Goal: Information Seeking & Learning: Learn about a topic

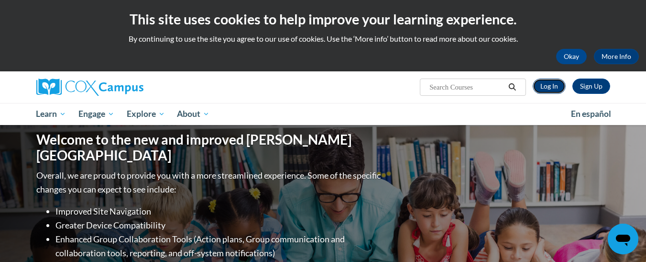
click at [551, 88] on link "Log In" at bounding box center [549, 85] width 33 height 15
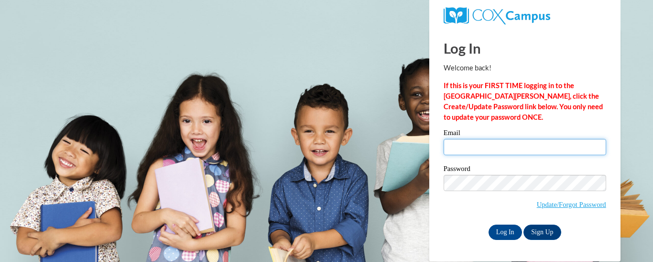
click at [466, 139] on input "Email" at bounding box center [525, 147] width 163 height 16
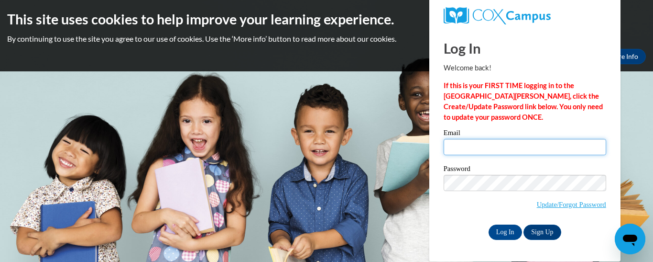
type input "mhoward5@tiger.brenau.edu"
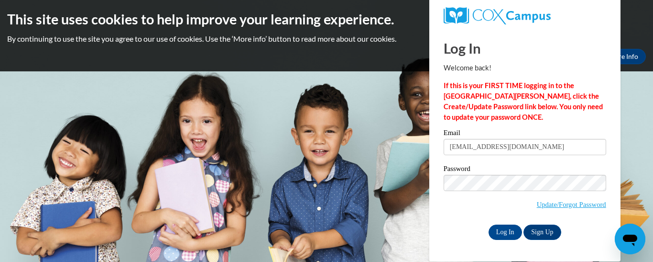
click at [502, 166] on label "Password" at bounding box center [525, 170] width 163 height 10
click at [498, 233] on input "Log In" at bounding box center [505, 231] width 33 height 15
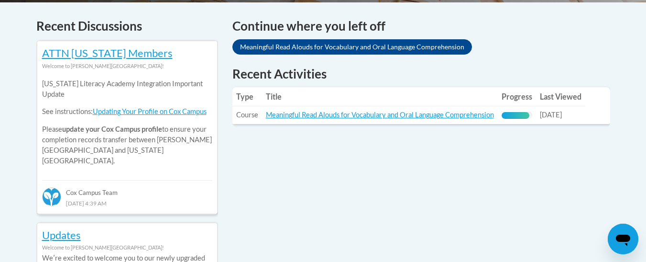
scroll to position [409, 0]
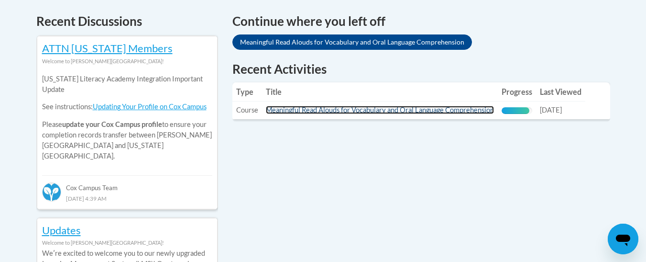
click at [414, 112] on link "Meaningful Read Alouds for Vocabulary and Oral Language Comprehension" at bounding box center [380, 110] width 228 height 8
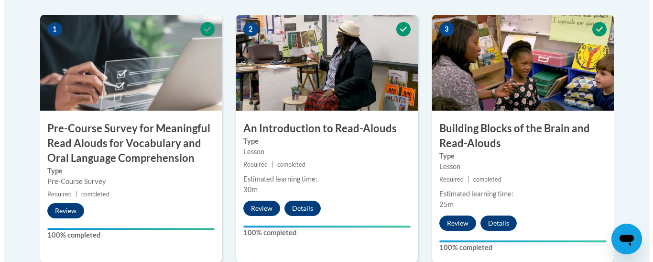
scroll to position [331, 0]
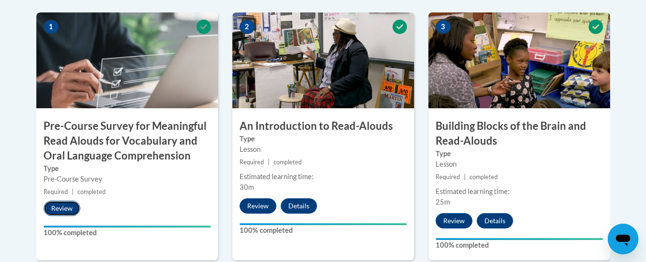
click at [59, 210] on button "Review" at bounding box center [62, 207] width 37 height 15
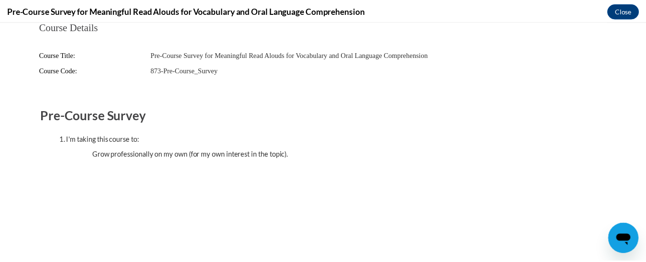
scroll to position [0, 0]
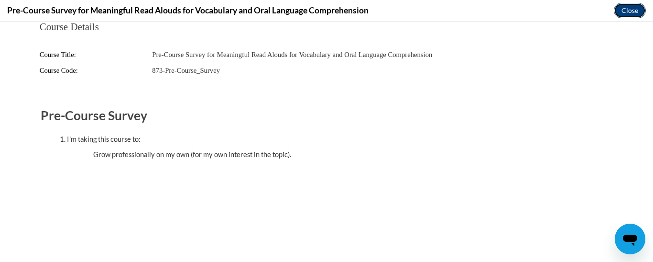
click at [622, 11] on button "Close" at bounding box center [630, 10] width 32 height 15
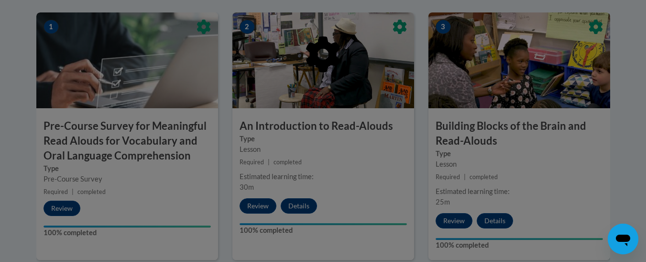
click at [147, 147] on div at bounding box center [323, 103] width 574 height 182
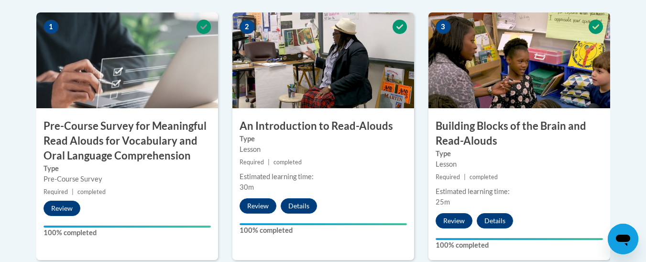
click at [173, 153] on h3 "Pre-Course Survey for Meaningful Read Alouds for Vocabulary and Oral Language C…" at bounding box center [127, 141] width 182 height 44
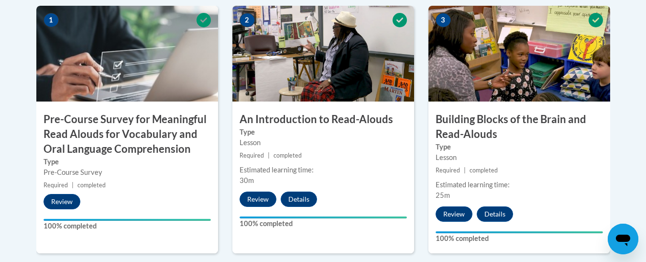
scroll to position [265, 0]
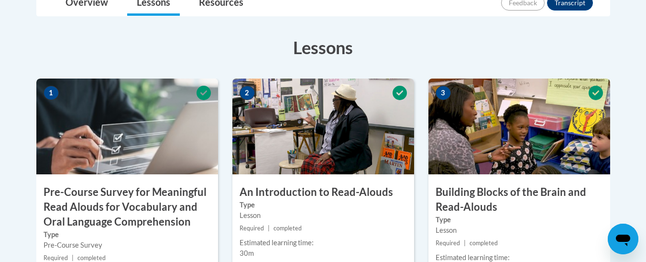
click at [88, 212] on h3 "Pre-Course Survey for Meaningful Read Alouds for Vocabulary and Oral Language C…" at bounding box center [127, 207] width 182 height 44
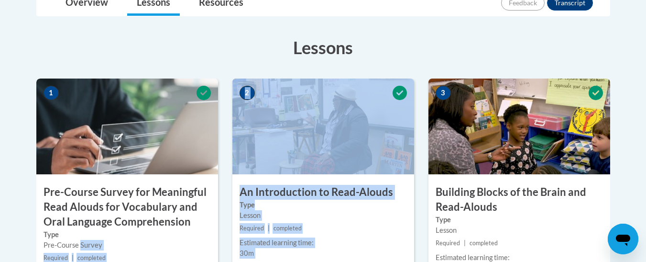
drag, startPoint x: 80, startPoint y: 246, endPoint x: 420, endPoint y: 132, distance: 358.8
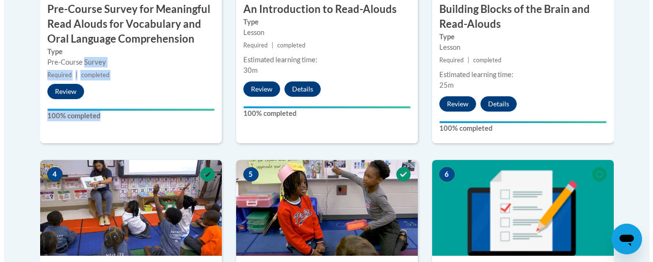
scroll to position [468, 0]
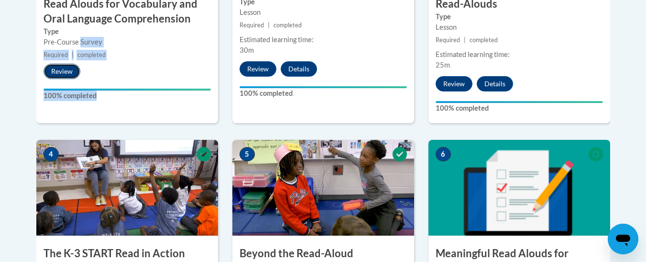
click at [59, 72] on button "Review" at bounding box center [62, 71] width 37 height 15
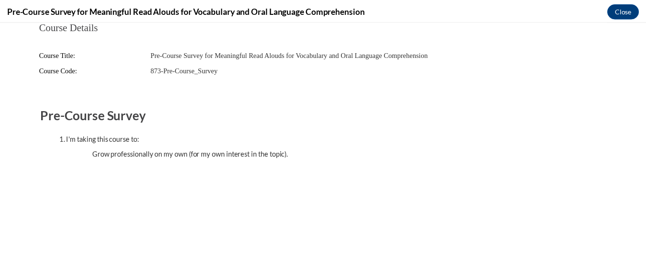
scroll to position [0, 0]
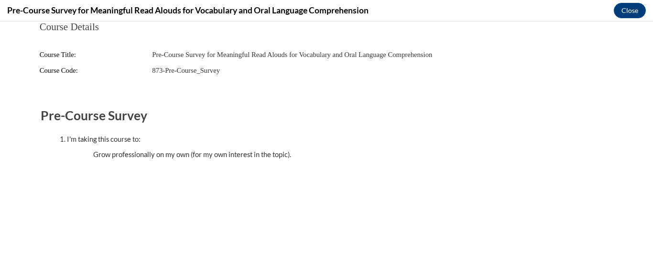
click at [114, 154] on ul "Grow professionally on my own (for my own interest in the topic)." at bounding box center [336, 154] width 524 height 11
drag, startPoint x: 176, startPoint y: 54, endPoint x: 256, endPoint y: 26, distance: 84.4
click at [176, 54] on span "Pre-Course Survey for Meaningful Read Alouds for Vocabulary and Oral Language C…" at bounding box center [292, 55] width 280 height 8
click at [626, 16] on button "Close" at bounding box center [630, 10] width 32 height 15
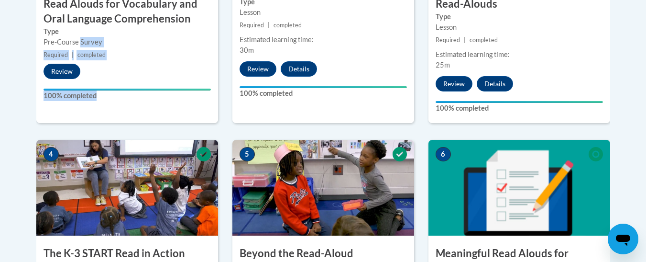
scroll to position [239, 0]
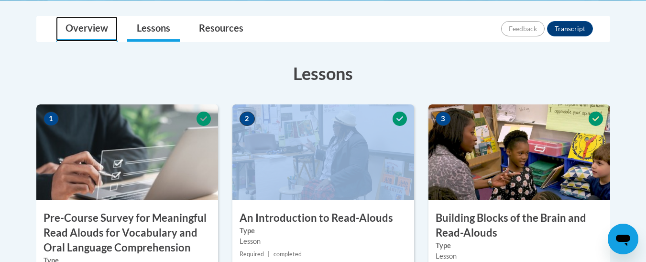
click at [73, 25] on link "Overview" at bounding box center [87, 28] width 62 height 25
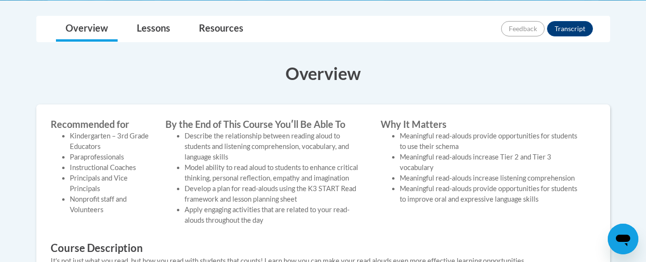
click at [224, 14] on body "This site uses cookies to help improve your learning experience. By continuing …" at bounding box center [323, 188] width 646 height 855
click at [224, 22] on link "Resources" at bounding box center [221, 28] width 64 height 25
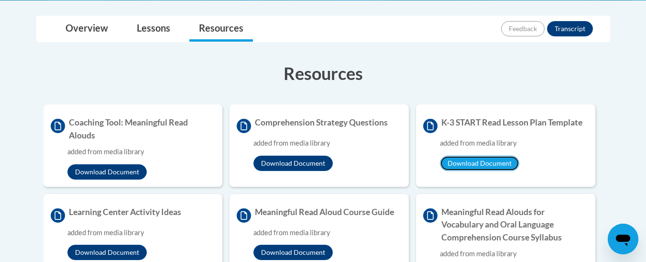
drag, startPoint x: 499, startPoint y: 162, endPoint x: 490, endPoint y: 129, distance: 34.6
click at [490, 129] on li "K-3 START Read Lesson Plan Template added from media library Download Document" at bounding box center [505, 145] width 179 height 82
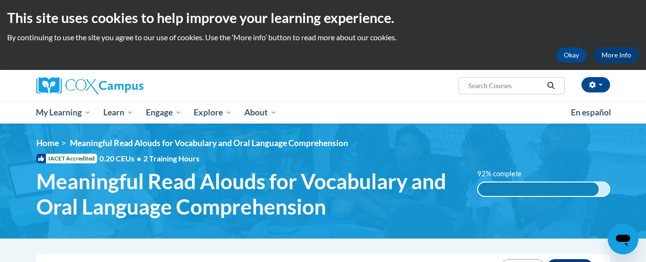
scroll to position [0, 0]
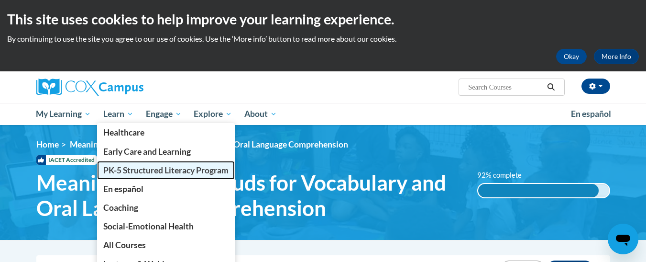
click at [117, 164] on link "PK-5 Structured Literacy Program" at bounding box center [166, 170] width 138 height 19
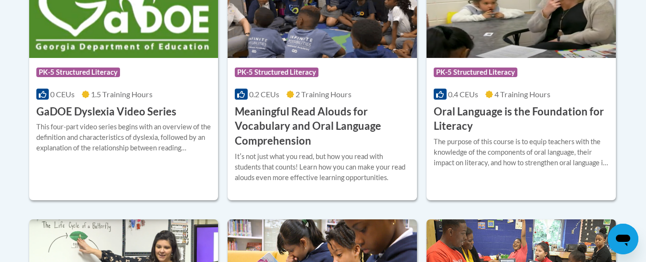
scroll to position [722, 0]
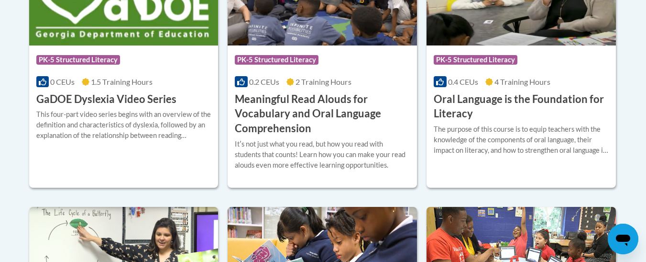
drag, startPoint x: 651, startPoint y: 77, endPoint x: 650, endPoint y: 233, distance: 156.4
click at [351, 164] on div "Itʹs not just what you read, but how you read with students that counts! Learn …" at bounding box center [322, 155] width 175 height 32
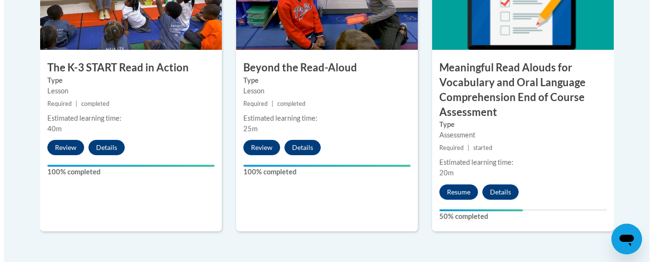
scroll to position [669, 0]
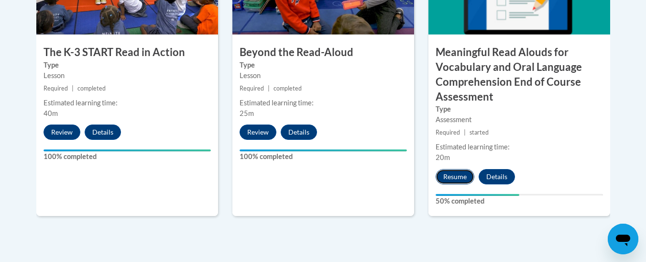
click at [457, 179] on button "Resume" at bounding box center [455, 176] width 39 height 15
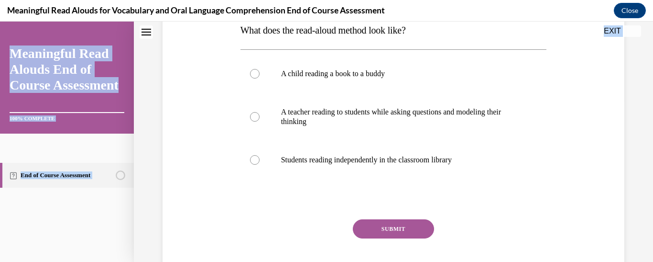
scroll to position [217, 0]
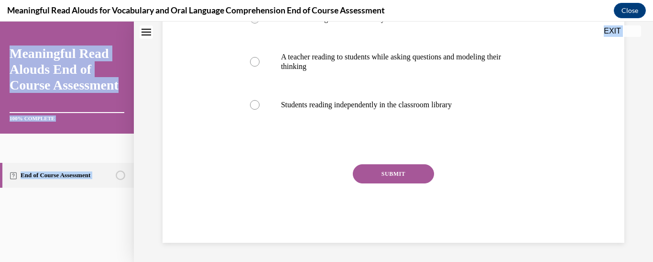
drag, startPoint x: 241, startPoint y: 160, endPoint x: 394, endPoint y: 275, distance: 191.6
click at [394, 261] on html "SKIP TO STEP Audio transcript EXIT Meaningful Read Alouds End of Course Assessm…" at bounding box center [326, 142] width 653 height 240
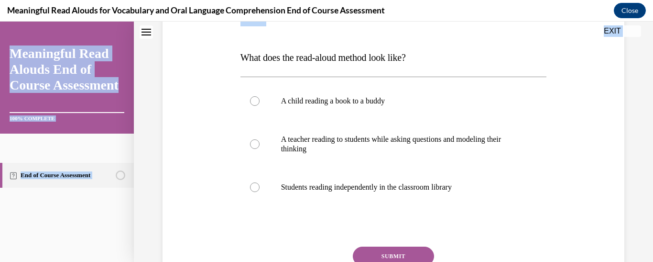
scroll to position [133, 0]
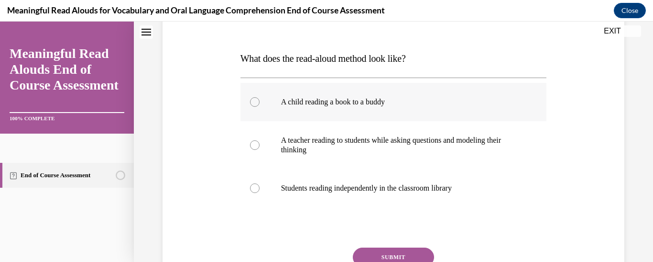
click at [384, 94] on label "A child reading a book to a buddy" at bounding box center [394, 102] width 307 height 38
click at [260, 97] on input "A child reading a book to a buddy" at bounding box center [255, 102] width 10 height 10
radio input "true"
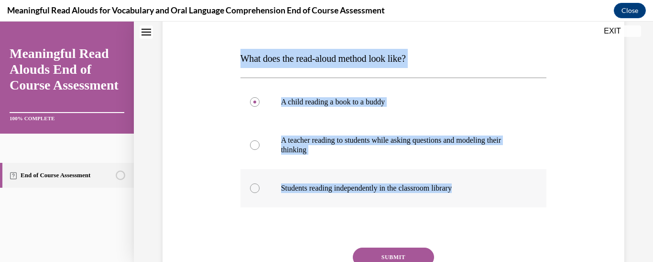
drag, startPoint x: 242, startPoint y: 55, endPoint x: 465, endPoint y: 183, distance: 257.3
click at [465, 183] on div "Question 01/13 What does the read-aloud method look like? A child reading a boo…" at bounding box center [394, 163] width 307 height 326
copy div "What does the read-aloud method look like? A child reading a book to a buddy A …"
click at [259, 145] on label "A teacher reading to students while asking questions and modeling their thinking" at bounding box center [394, 145] width 307 height 48
click at [259, 145] on input "A teacher reading to students while asking questions and modeling their thinking" at bounding box center [255, 145] width 10 height 10
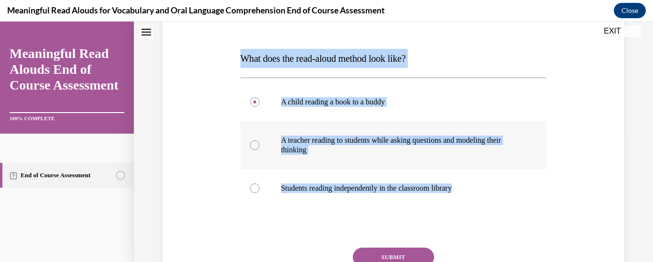
radio input "true"
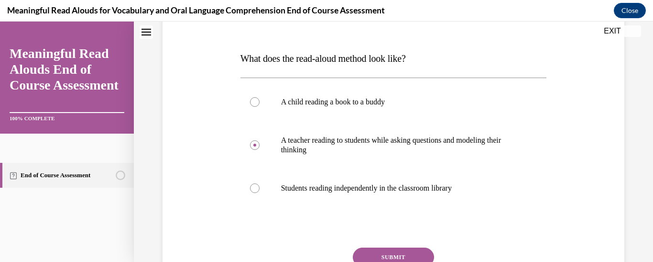
click at [380, 258] on button "SUBMIT" at bounding box center [393, 256] width 81 height 19
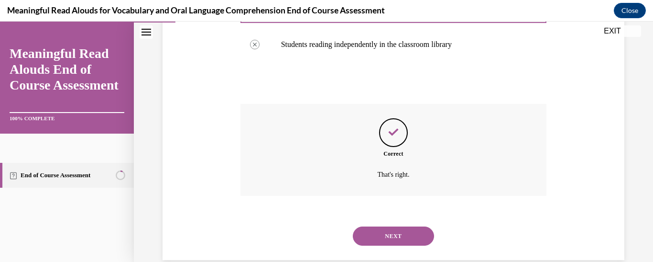
scroll to position [294, 0]
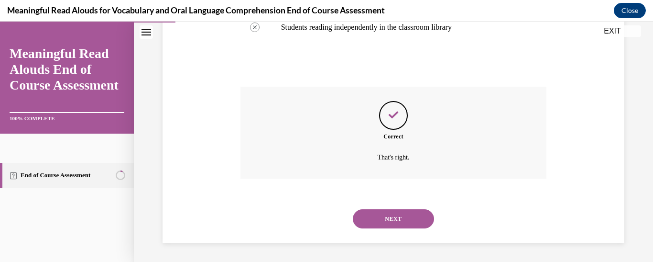
click at [398, 223] on button "NEXT" at bounding box center [393, 218] width 81 height 19
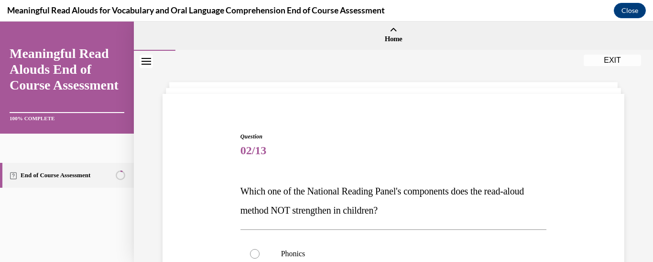
scroll to position [103, 0]
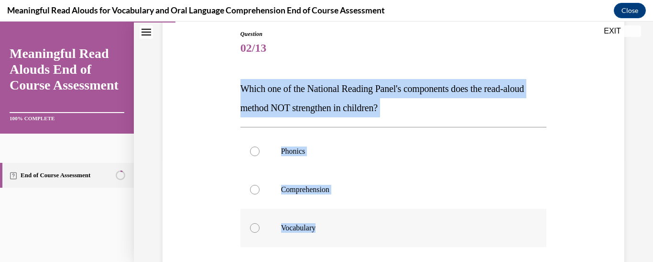
drag, startPoint x: 239, startPoint y: 85, endPoint x: 330, endPoint y: 217, distance: 160.3
click at [330, 217] on div "Question 02/13 Which one of the National Reading Panel's components does the re…" at bounding box center [394, 198] width 307 height 336
copy div "Which one of the National Reading Panel's components does the read-aloud method…"
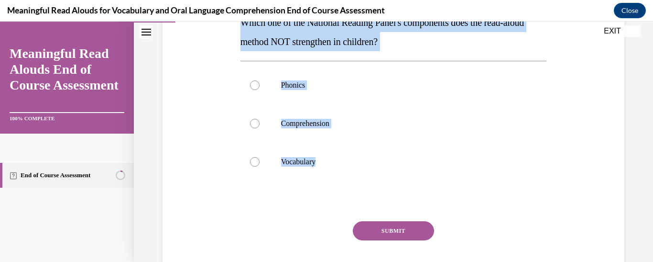
scroll to position [174, 0]
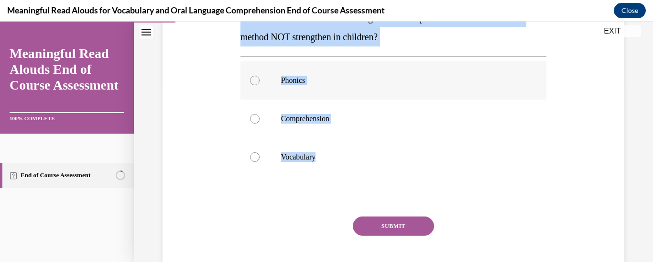
click at [254, 78] on div at bounding box center [255, 81] width 10 height 10
click at [254, 78] on input "Phonics" at bounding box center [255, 81] width 10 height 10
radio input "true"
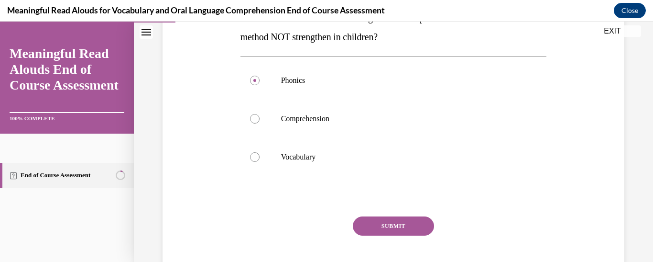
click at [376, 229] on button "SUBMIT" at bounding box center [393, 225] width 81 height 19
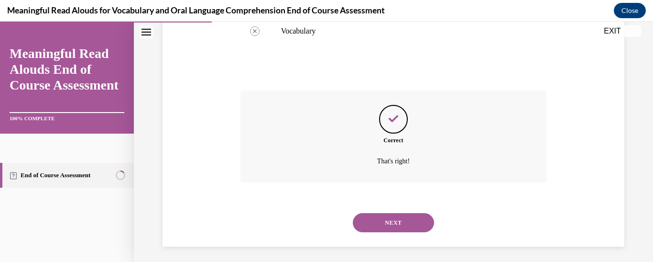
scroll to position [304, 0]
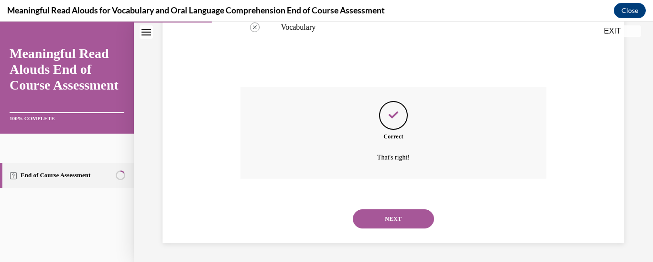
click at [406, 225] on button "NEXT" at bounding box center [393, 218] width 81 height 19
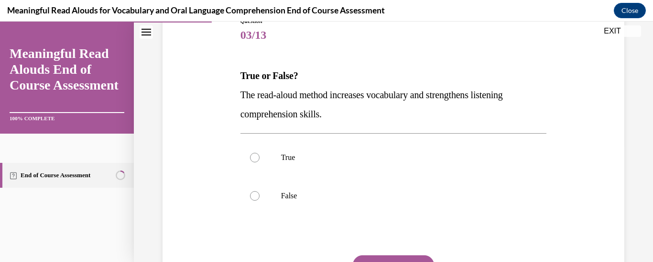
scroll to position [127, 0]
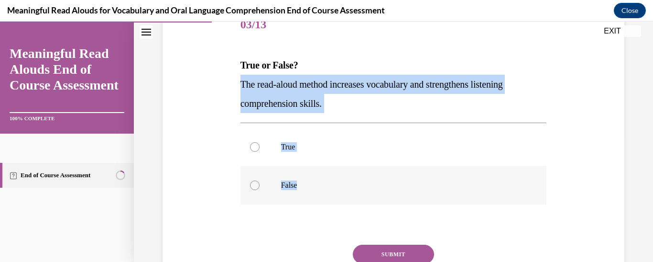
drag, startPoint x: 239, startPoint y: 82, endPoint x: 296, endPoint y: 179, distance: 112.7
click at [296, 179] on div "Question 03/13 True or False? The read-aloud method increases vocabulary and st…" at bounding box center [394, 164] width 307 height 317
copy div "The read-aloud method increases vocabulary and strengthens listening comprehens…"
click at [252, 149] on div at bounding box center [255, 147] width 10 height 10
click at [252, 149] on input "True" at bounding box center [255, 147] width 10 height 10
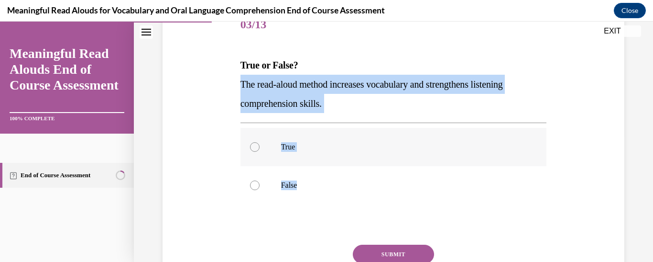
radio input "true"
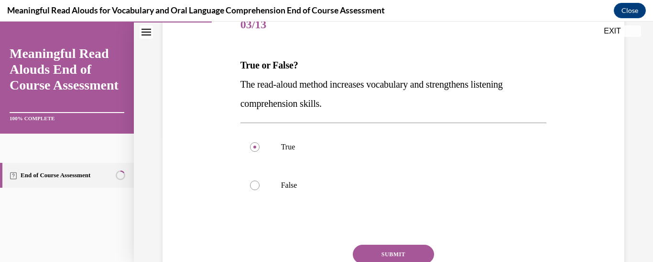
click at [372, 249] on button "SUBMIT" at bounding box center [393, 253] width 81 height 19
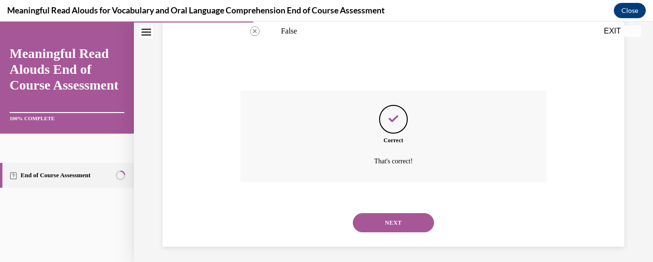
scroll to position [285, 0]
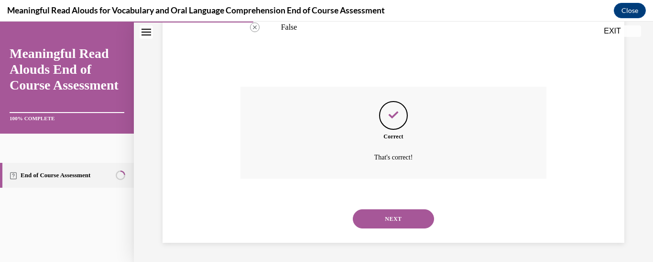
click at [387, 218] on button "NEXT" at bounding box center [393, 218] width 81 height 19
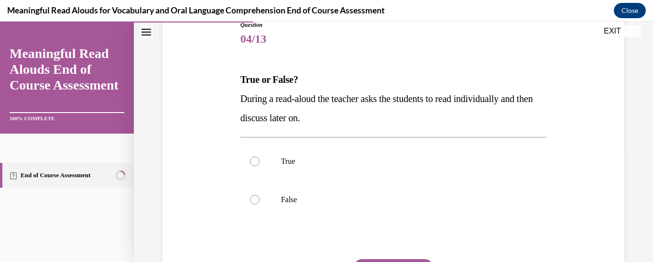
scroll to position [114, 0]
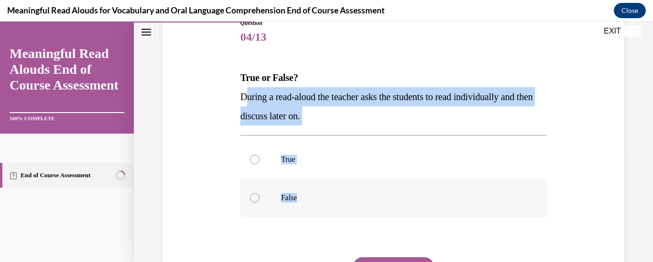
drag, startPoint x: 243, startPoint y: 94, endPoint x: 319, endPoint y: 211, distance: 139.5
click at [319, 211] on div "Question 04/13 True or False? During a read-aloud the teacher asks the students…" at bounding box center [394, 177] width 307 height 317
click at [250, 192] on label "False" at bounding box center [394, 197] width 307 height 38
click at [250, 193] on input "False" at bounding box center [255, 198] width 10 height 10
radio input "true"
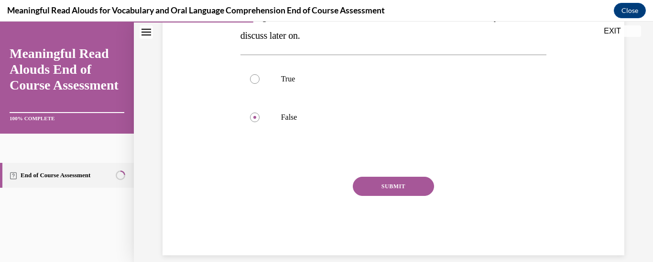
scroll to position [196, 0]
click at [388, 184] on button "SUBMIT" at bounding box center [393, 185] width 81 height 19
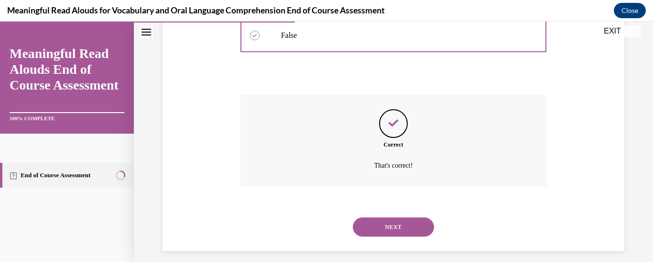
scroll to position [285, 0]
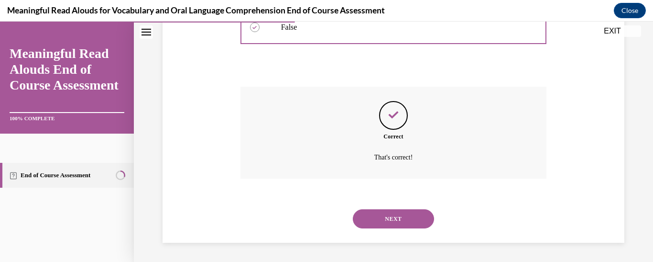
click at [405, 218] on button "NEXT" at bounding box center [393, 218] width 81 height 19
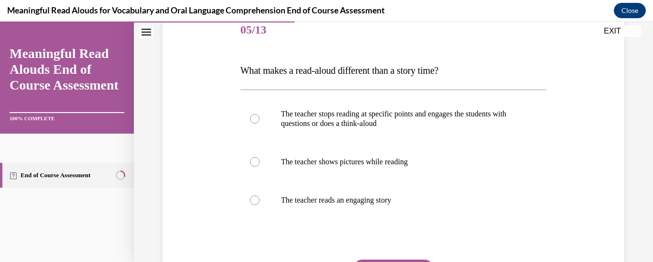
scroll to position [122, 0]
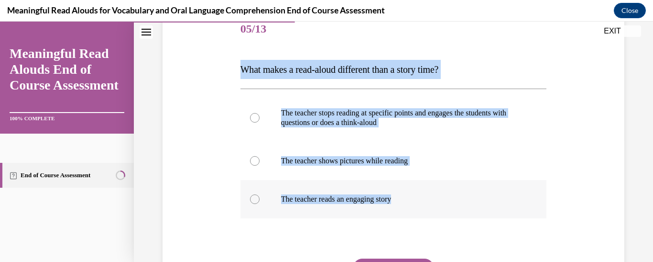
drag, startPoint x: 241, startPoint y: 72, endPoint x: 420, endPoint y: 187, distance: 213.4
click at [420, 187] on div "Question 05/13 What makes a read-aloud different than a story time? The teacher…" at bounding box center [394, 174] width 307 height 326
copy div "What makes a read-aloud different than a story time? The teacher stops reading …"
click at [332, 122] on p "The teacher stops reading at specific points and engages the students with ques…" at bounding box center [402, 117] width 242 height 19
click at [260, 122] on input "The teacher stops reading at specific points and engages the students with ques…" at bounding box center [255, 118] width 10 height 10
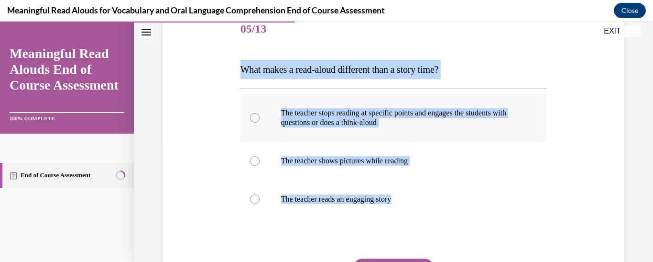
radio input "true"
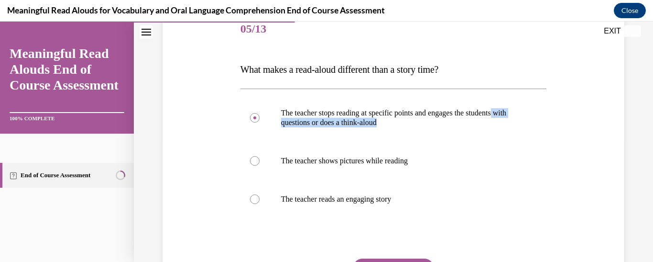
drag, startPoint x: 646, startPoint y: 109, endPoint x: 646, endPoint y: 118, distance: 9.1
click at [646, 118] on div "Question 05/13 What makes a read-aloud different than a story time? The teacher…" at bounding box center [394, 142] width 520 height 427
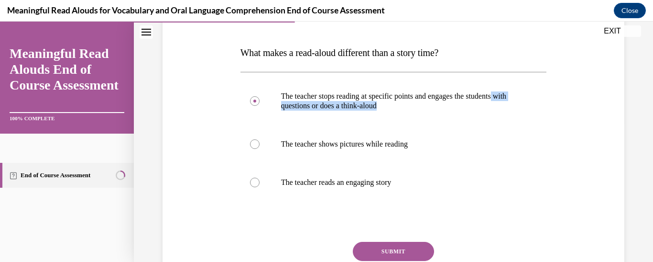
scroll to position [145, 0]
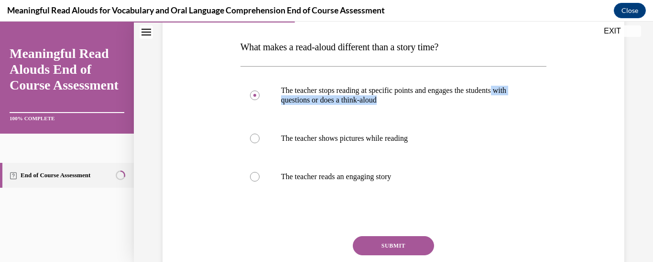
click at [410, 241] on button "SUBMIT" at bounding box center [393, 245] width 81 height 19
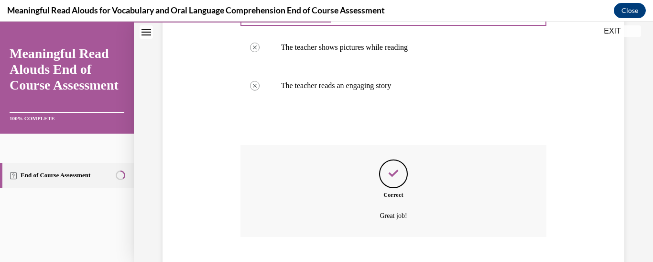
scroll to position [294, 0]
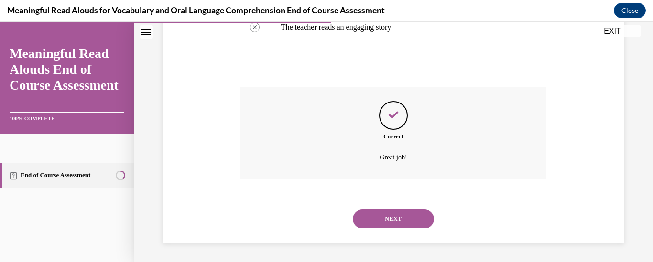
click at [399, 221] on button "NEXT" at bounding box center [393, 218] width 81 height 19
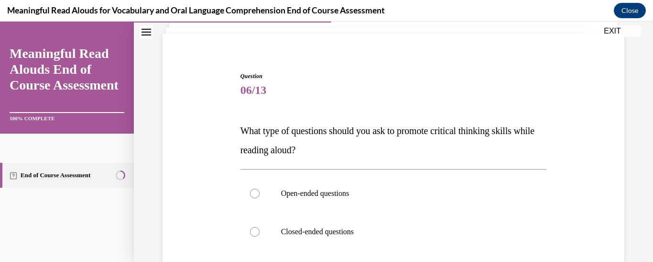
scroll to position [83, 0]
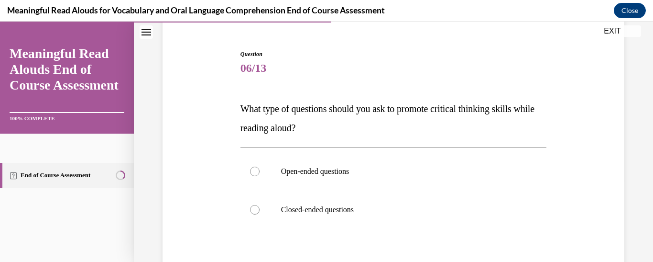
click at [242, 105] on span "What type of questions should you ask to promote critical thinking skills while…" at bounding box center [388, 118] width 294 height 30
drag, startPoint x: 242, startPoint y: 105, endPoint x: 246, endPoint y: 113, distance: 8.8
click at [246, 113] on span "What type of questions should you ask to promote critical thinking skills while…" at bounding box center [388, 118] width 294 height 30
click at [257, 173] on div at bounding box center [255, 171] width 10 height 10
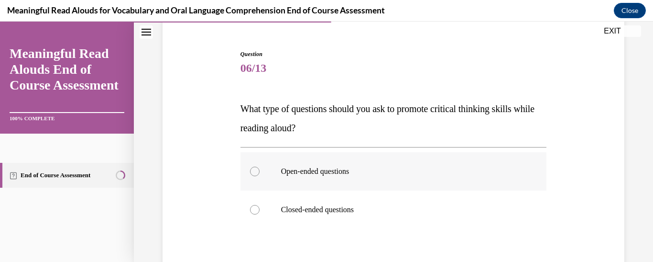
click at [257, 173] on input "Open-ended questions" at bounding box center [255, 171] width 10 height 10
radio input "true"
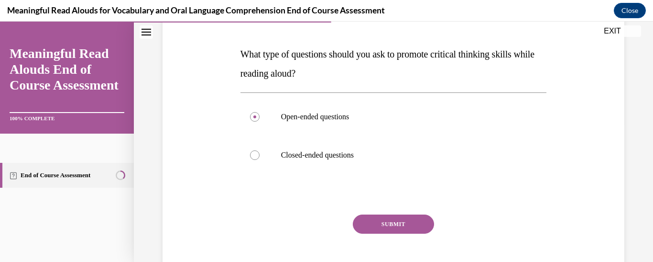
click at [409, 218] on button "SUBMIT" at bounding box center [393, 223] width 81 height 19
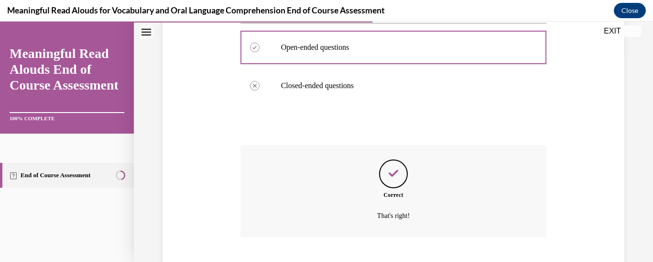
scroll to position [265, 0]
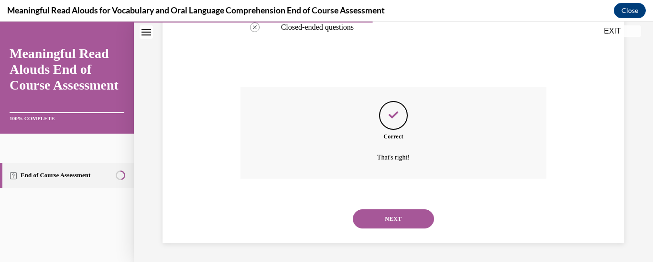
click at [408, 220] on button "NEXT" at bounding box center [393, 218] width 81 height 19
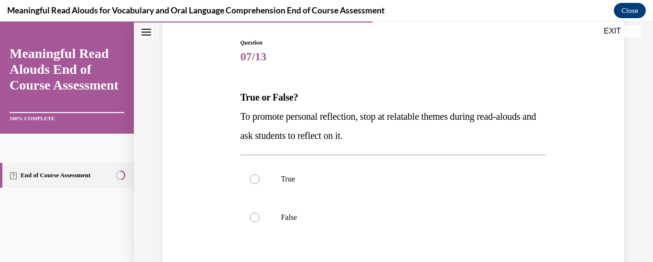
scroll to position [96, 0]
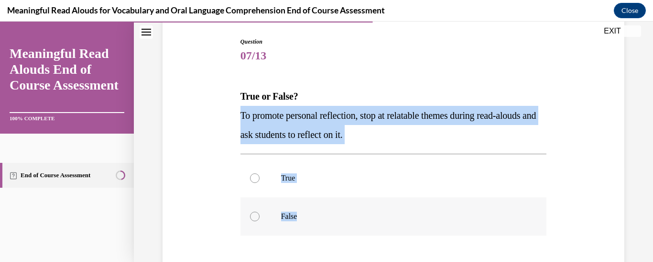
drag, startPoint x: 240, startPoint y: 117, endPoint x: 305, endPoint y: 212, distance: 115.7
click at [305, 212] on div "Question 07/13 True or False? To promote personal reflection, stop at relatable…" at bounding box center [394, 195] width 307 height 317
copy div "To promote personal reflection, stop at relatable themes during read-alouds and…"
click at [253, 178] on div at bounding box center [255, 178] width 10 height 10
click at [253, 178] on input "True" at bounding box center [255, 178] width 10 height 10
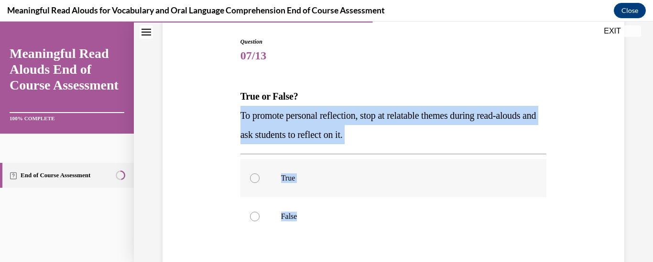
radio input "true"
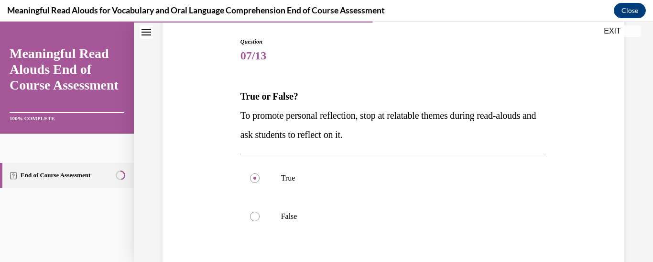
scroll to position [152, 0]
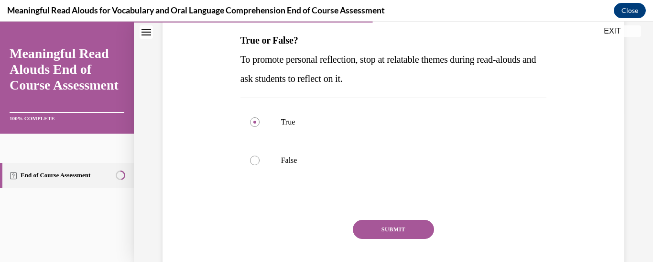
click at [398, 223] on button "SUBMIT" at bounding box center [393, 229] width 81 height 19
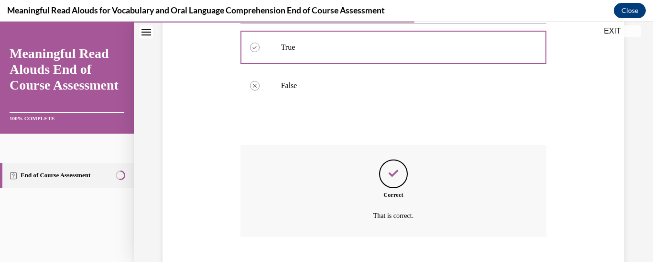
scroll to position [285, 0]
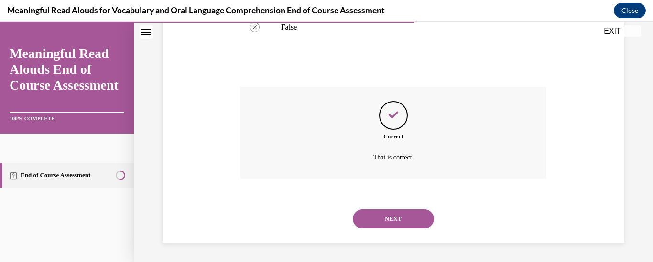
click at [395, 221] on button "NEXT" at bounding box center [393, 218] width 81 height 19
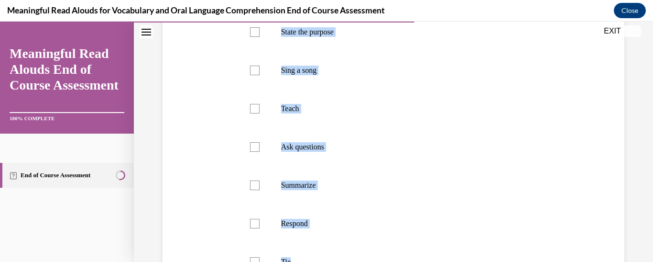
scroll to position [261, 0]
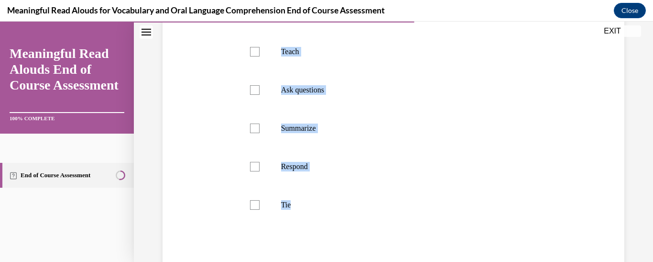
drag, startPoint x: 240, startPoint y: 28, endPoint x: 313, endPoint y: 255, distance: 238.6
click at [313, 255] on div "Question 08/13 Select the components that make up the K-3 START Read Framework.…" at bounding box center [394, 108] width 307 height 470
copy div "Select the components that make up the K-3 START Read Framework. State the purp…"
click at [258, 55] on div at bounding box center [255, 51] width 10 height 10
click at [258, 55] on input "Teach" at bounding box center [255, 51] width 10 height 10
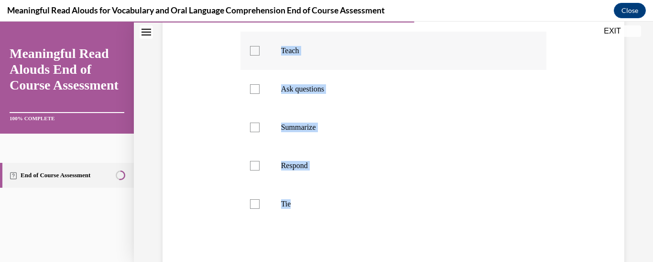
checkbox input "true"
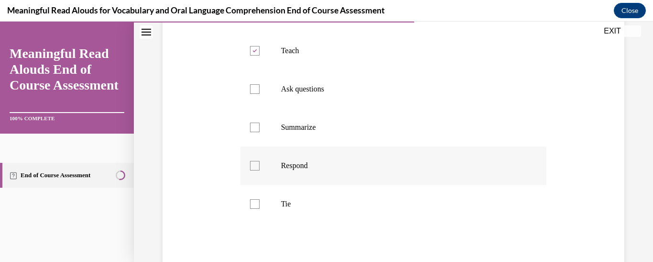
click at [253, 169] on div at bounding box center [255, 166] width 10 height 10
click at [253, 169] on input "Respond" at bounding box center [255, 166] width 10 height 10
checkbox input "true"
click at [252, 205] on div at bounding box center [255, 204] width 10 height 10
click at [252, 205] on input "Tie" at bounding box center [255, 204] width 10 height 10
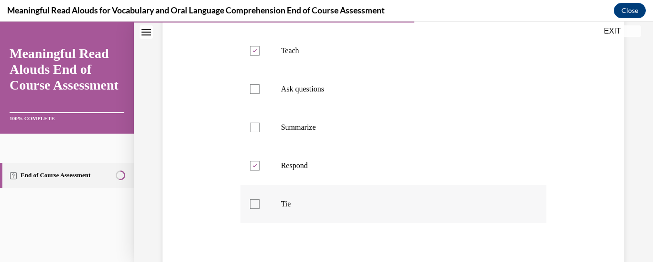
checkbox input "true"
click at [253, 92] on div at bounding box center [255, 89] width 10 height 10
click at [253, 92] on input "Ask questions" at bounding box center [255, 89] width 10 height 10
checkbox input "true"
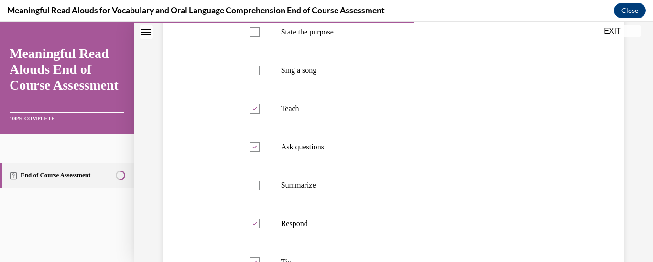
scroll to position [201, 0]
click at [304, 38] on p "State the purpose" at bounding box center [402, 35] width 242 height 10
click at [260, 38] on input "State the purpose" at bounding box center [255, 35] width 10 height 10
checkbox input "true"
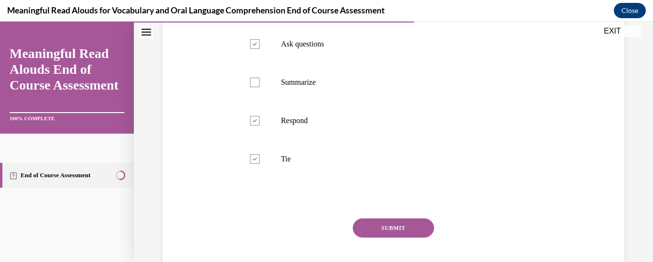
scroll to position [319, 0]
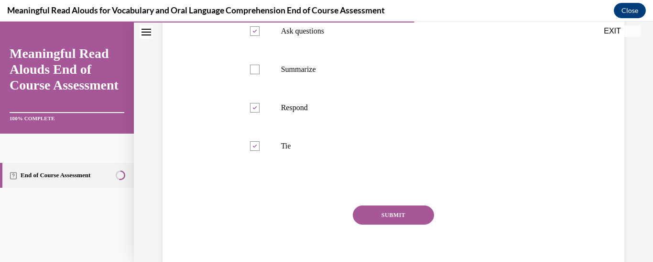
click at [389, 215] on button "SUBMIT" at bounding box center [393, 214] width 81 height 19
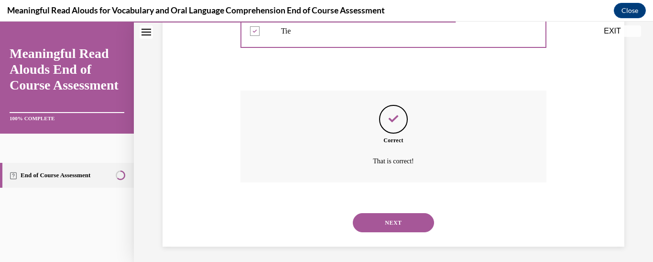
scroll to position [438, 0]
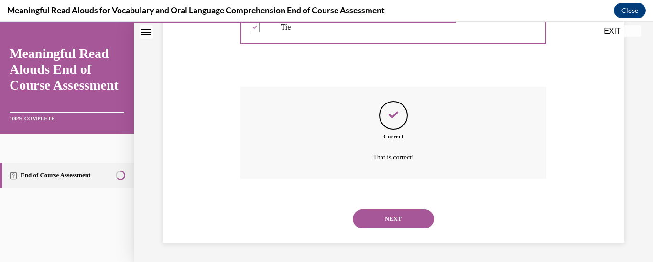
click at [393, 222] on button "NEXT" at bounding box center [393, 218] width 81 height 19
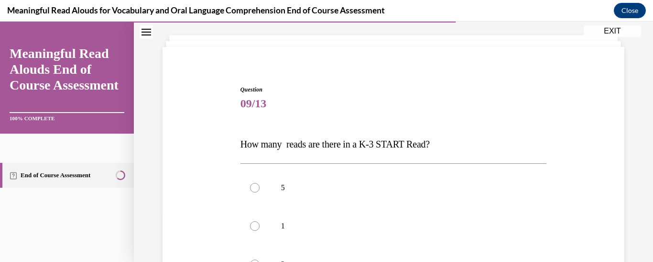
scroll to position [111, 0]
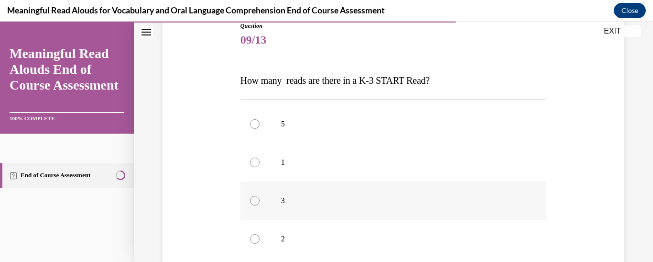
click at [283, 200] on p "3" at bounding box center [402, 201] width 242 height 10
click at [260, 200] on input "3" at bounding box center [255, 201] width 10 height 10
radio input "true"
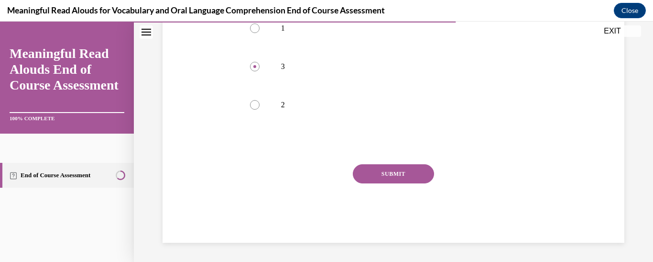
click at [409, 177] on button "SUBMIT" at bounding box center [393, 173] width 81 height 19
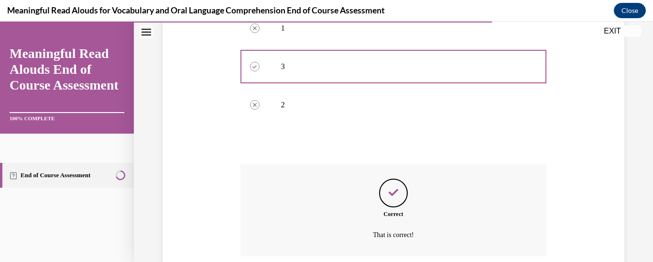
scroll to position [323, 0]
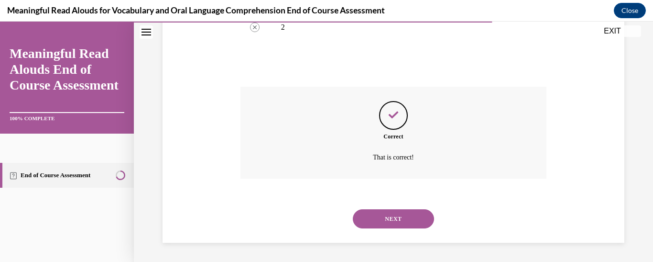
click at [402, 211] on button "NEXT" at bounding box center [393, 218] width 81 height 19
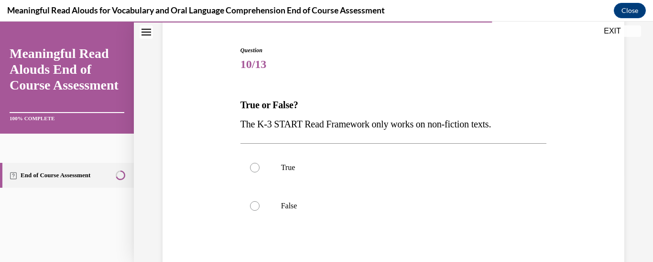
scroll to position [92, 0]
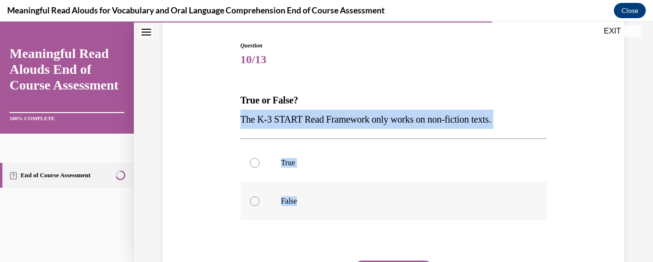
drag, startPoint x: 242, startPoint y: 118, endPoint x: 312, endPoint y: 205, distance: 111.9
click at [312, 205] on div "Question 10/13 True or False? The K-3 START Read Framework only works on non-fi…" at bounding box center [394, 190] width 307 height 298
click at [275, 117] on span "The K-3 START Read Framework only works on non-fiction texts." at bounding box center [366, 119] width 251 height 11
drag, startPoint x: 240, startPoint y: 121, endPoint x: 311, endPoint y: 228, distance: 128.7
click at [311, 228] on div "Question 10/13 True or False? The K-3 START Read Framework only works on non-fi…" at bounding box center [394, 190] width 307 height 298
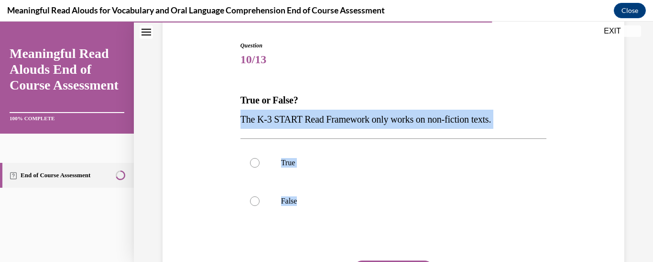
copy div "The K-3 START Read Framework only works on non-fiction texts. True False"
click at [258, 201] on div at bounding box center [255, 201] width 10 height 10
click at [258, 201] on input "False" at bounding box center [255, 201] width 10 height 10
radio input "true"
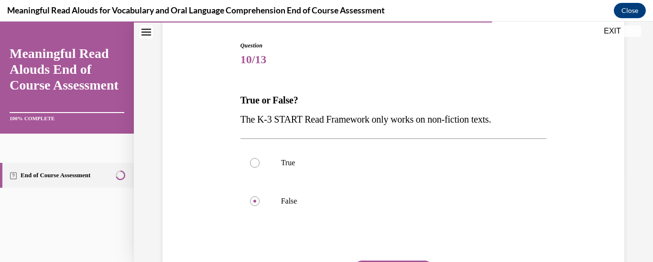
scroll to position [176, 0]
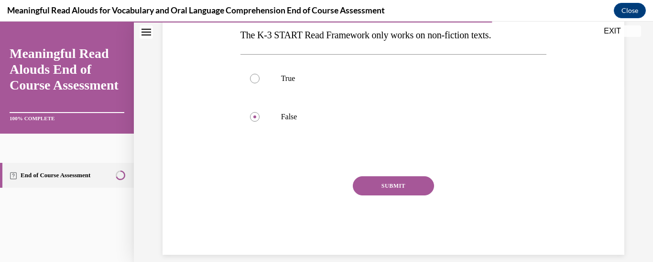
click at [409, 194] on button "SUBMIT" at bounding box center [393, 185] width 81 height 19
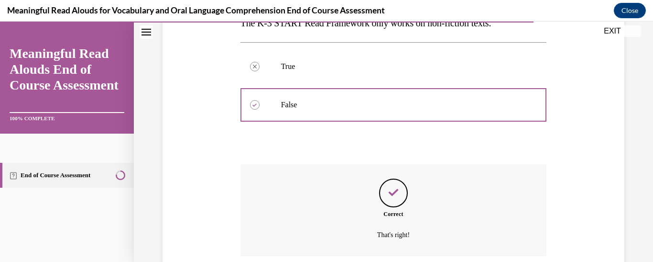
scroll to position [265, 0]
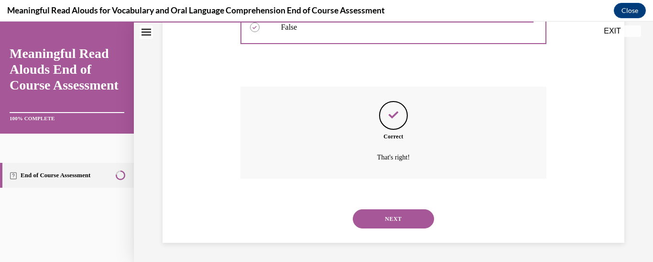
click at [417, 213] on button "NEXT" at bounding box center [393, 218] width 81 height 19
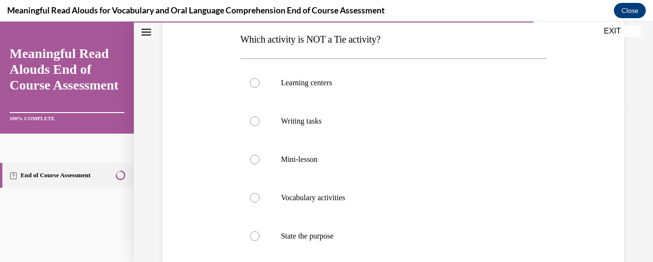
scroll to position [165, 0]
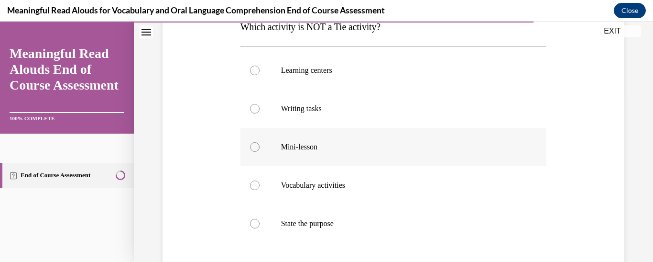
click at [275, 142] on label "Mini-lesson" at bounding box center [394, 147] width 307 height 38
click at [260, 142] on input "Mini-lesson" at bounding box center [255, 147] width 10 height 10
radio input "true"
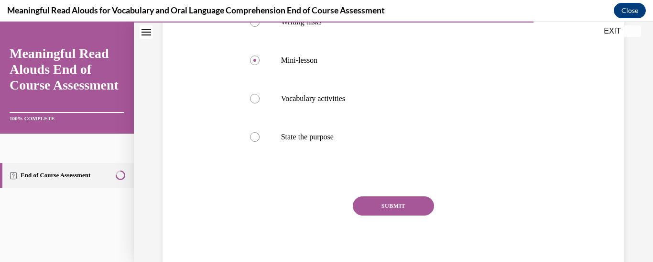
scroll to position [284, 0]
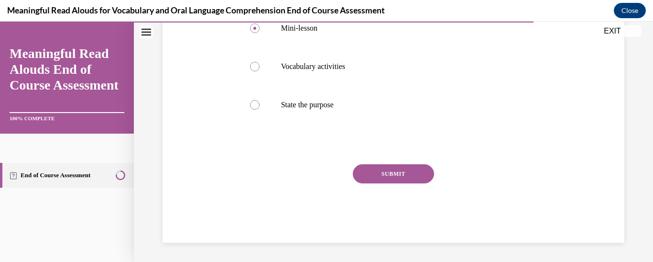
click at [399, 169] on button "SUBMIT" at bounding box center [393, 173] width 81 height 19
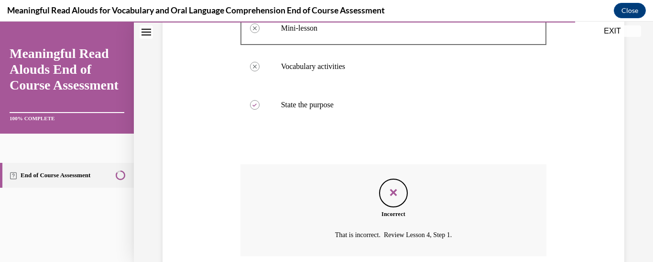
scroll to position [361, 0]
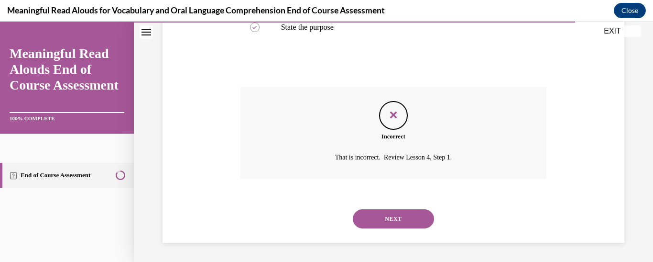
click at [394, 222] on button "NEXT" at bounding box center [393, 218] width 81 height 19
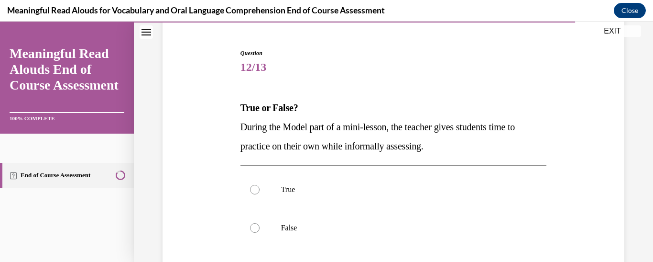
scroll to position [86, 0]
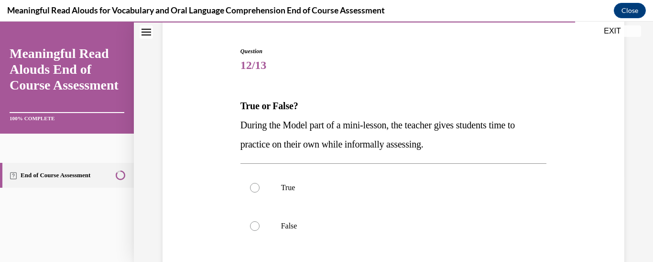
click at [241, 123] on span "During the Model part of a mini-lesson, the teacher gives students time to prac…" at bounding box center [378, 135] width 275 height 30
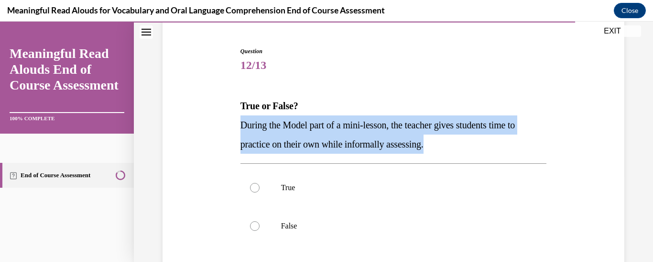
click at [241, 123] on span "During the Model part of a mini-lesson, the teacher gives students time to prac…" at bounding box center [378, 135] width 275 height 30
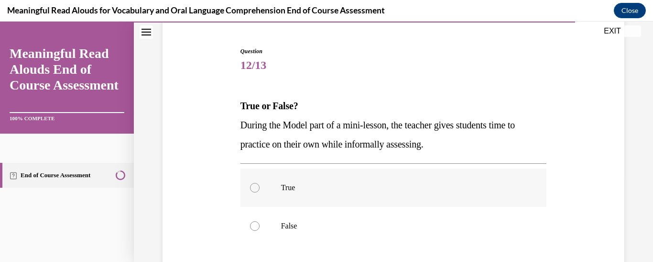
click at [287, 179] on label "True" at bounding box center [394, 187] width 307 height 38
click at [260, 183] on input "True" at bounding box center [255, 188] width 10 height 10
radio input "true"
click at [282, 227] on p "False" at bounding box center [402, 226] width 242 height 10
click at [260, 227] on input "False" at bounding box center [255, 226] width 10 height 10
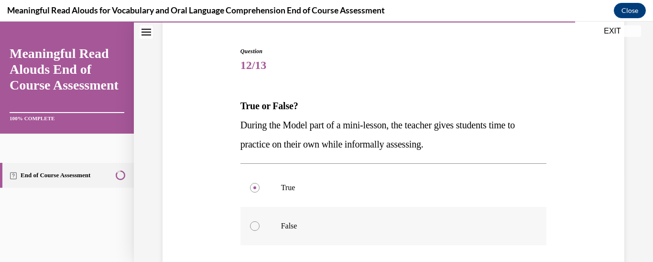
radio input "true"
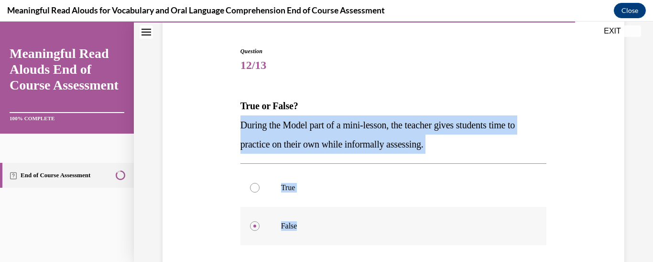
drag, startPoint x: 239, startPoint y: 121, endPoint x: 302, endPoint y: 212, distance: 110.4
click at [302, 212] on div "Question 12/13 True or False? During the Model part of a mini-lesson, the teach…" at bounding box center [394, 205] width 307 height 317
copy div "During the Model part of a mini-lesson, the teacher gives students time to prac…"
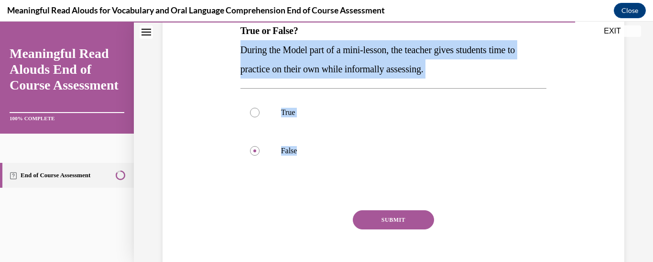
click at [366, 215] on button "SUBMIT" at bounding box center [393, 219] width 81 height 19
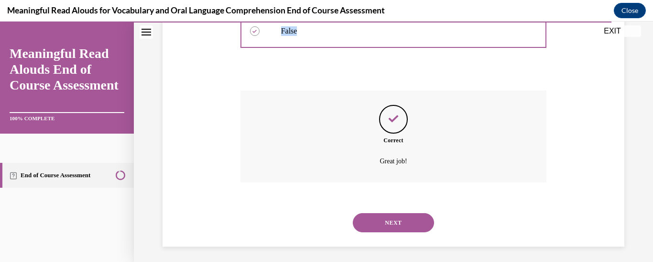
scroll to position [285, 0]
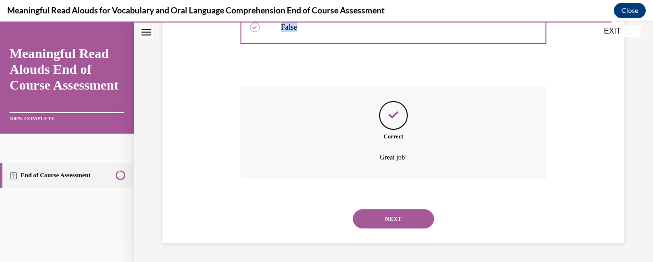
click at [384, 218] on button "NEXT" at bounding box center [393, 218] width 81 height 19
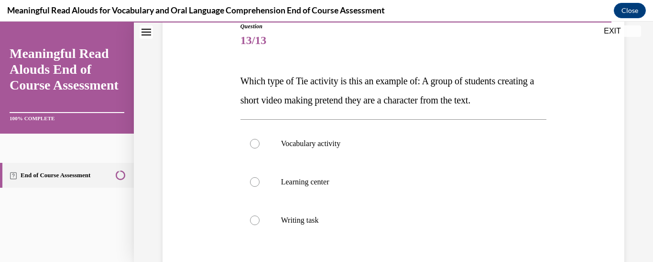
scroll to position [136, 0]
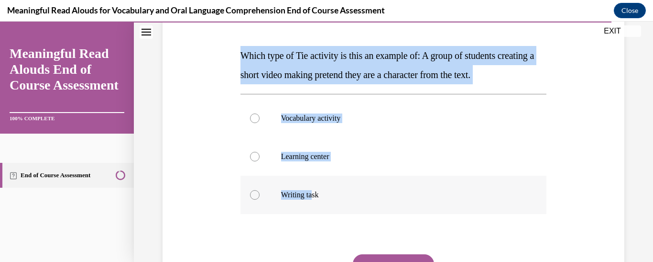
drag, startPoint x: 242, startPoint y: 58, endPoint x: 314, endPoint y: 203, distance: 161.9
click at [314, 203] on div "Question 13/13 Which type of Tie activity is this an example of: A group of stu…" at bounding box center [394, 165] width 307 height 336
copy div "Which type of Tie activity is this an example of: A group of students creating …"
click at [257, 194] on div at bounding box center [255, 195] width 10 height 10
click at [257, 194] on input "Writing task" at bounding box center [255, 195] width 10 height 10
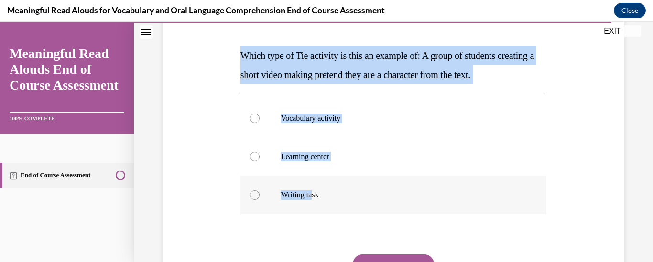
radio input "true"
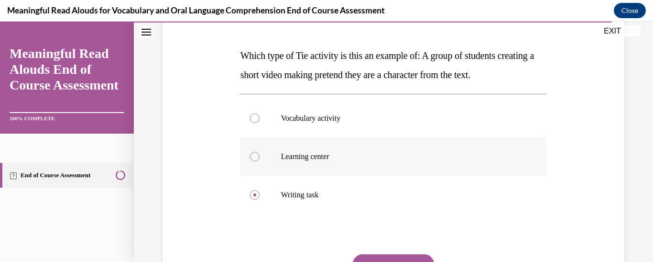
click at [272, 160] on label "Learning center" at bounding box center [394, 156] width 307 height 38
click at [260, 160] on input "Learning center" at bounding box center [255, 157] width 10 height 10
radio input "true"
click at [389, 258] on button "SUBMIT" at bounding box center [393, 263] width 81 height 19
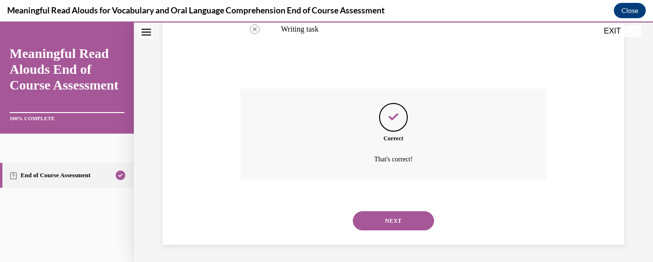
scroll to position [304, 0]
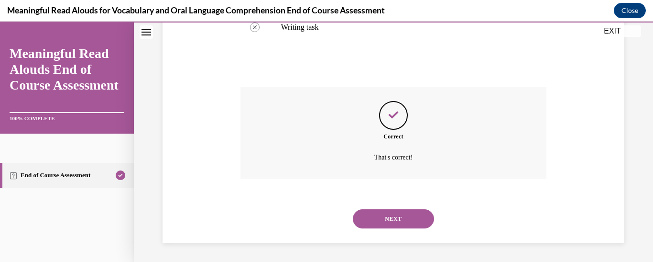
click at [375, 226] on button "NEXT" at bounding box center [393, 218] width 81 height 19
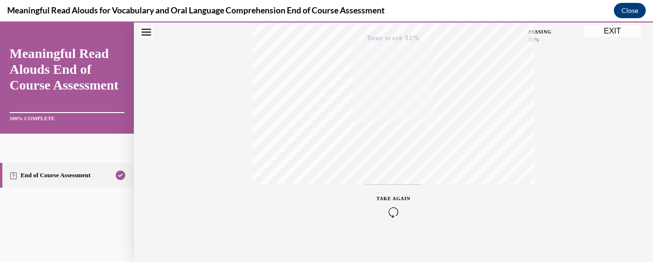
scroll to position [250, 0]
click at [608, 27] on button "EXIT" at bounding box center [612, 30] width 57 height 11
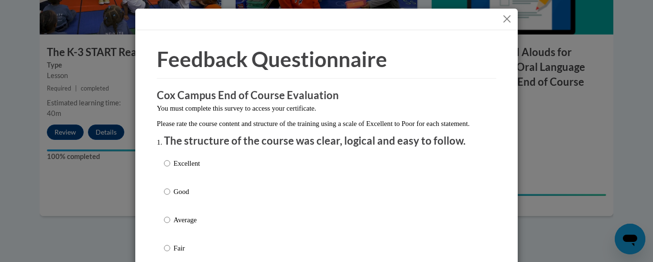
click at [183, 168] on p "Excellent" at bounding box center [187, 163] width 26 height 11
click at [170, 168] on input "Excellent" at bounding box center [167, 163] width 6 height 11
radio input "true"
click at [264, 194] on div "Excellent Good Average Fair Poor" at bounding box center [326, 231] width 325 height 156
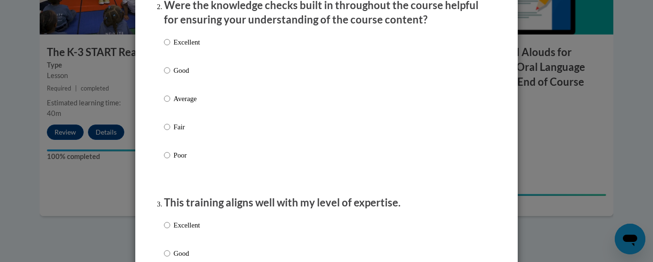
scroll to position [364, 0]
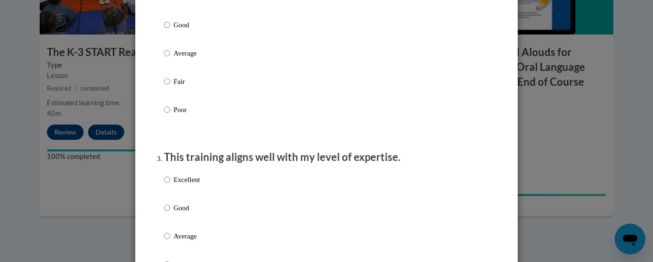
radio input "true"
click at [368, 34] on div "Excellent Good Average Fair Poor" at bounding box center [326, 65] width 325 height 156
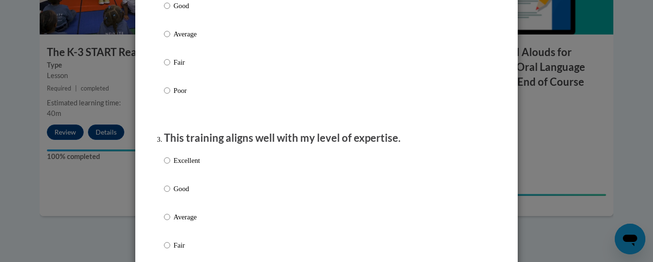
scroll to position [440, 0]
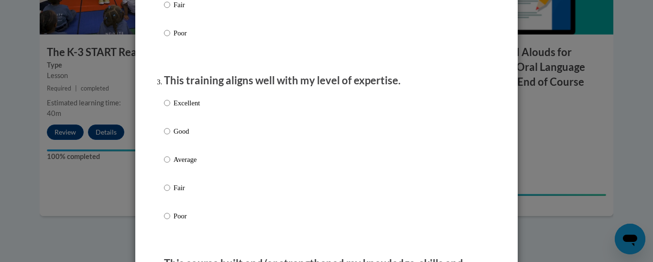
click at [191, 108] on p "Excellent" at bounding box center [187, 103] width 26 height 11
click at [170, 108] on input "Excellent" at bounding box center [167, 103] width 6 height 11
radio input "true"
click at [308, 127] on div "Excellent Good Average Fair Poor" at bounding box center [326, 171] width 325 height 156
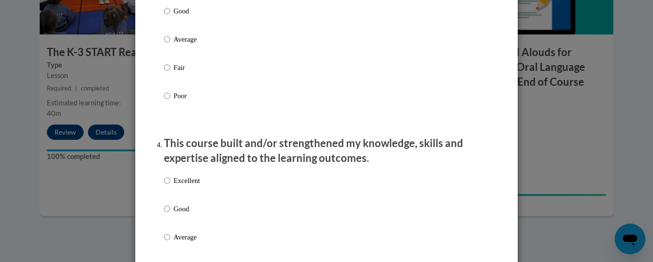
scroll to position [670, 0]
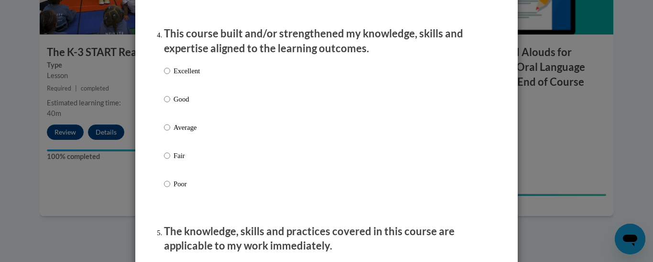
click at [176, 85] on label "Excellent" at bounding box center [182, 79] width 36 height 26
click at [170, 76] on input "Excellent" at bounding box center [167, 71] width 6 height 11
radio input "true"
click at [311, 110] on div "Excellent Good Average Fair Poor" at bounding box center [326, 139] width 325 height 156
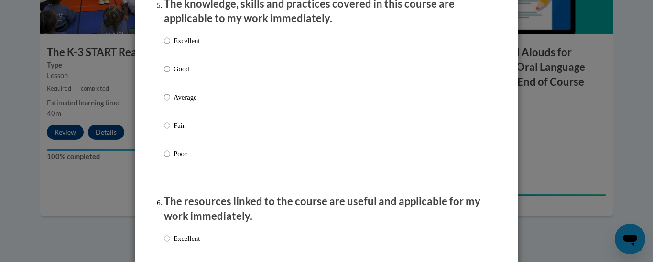
scroll to position [899, 0]
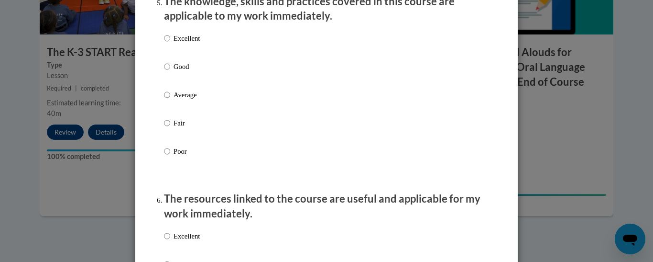
click at [192, 44] on p "Excellent" at bounding box center [187, 38] width 26 height 11
click at [170, 44] on input "Excellent" at bounding box center [167, 38] width 6 height 11
radio input "true"
click at [328, 98] on div "Excellent Good Average Fair Poor" at bounding box center [326, 106] width 325 height 156
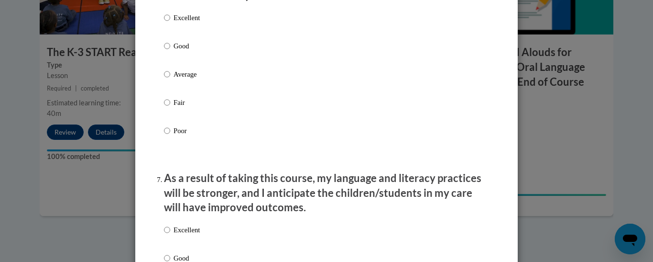
scroll to position [1129, 0]
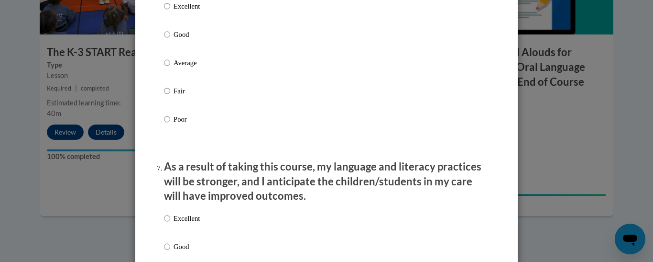
click at [164, 8] on div "Excellent Good Average Fair Poor" at bounding box center [182, 70] width 36 height 148
click at [165, 11] on input "Excellent" at bounding box center [167, 6] width 6 height 11
radio input "true"
click at [328, 59] on div "Excellent Good Average Fair Poor" at bounding box center [326, 74] width 325 height 156
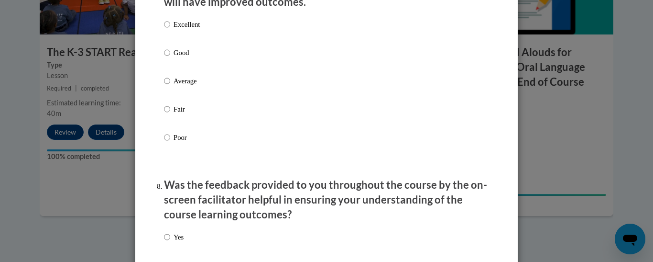
scroll to position [1359, 0]
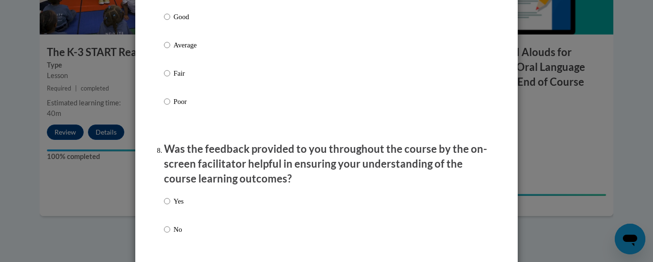
click at [186, 22] on p "Good" at bounding box center [187, 16] width 26 height 11
click at [170, 22] on input "Good" at bounding box center [167, 16] width 6 height 11
radio input "true"
click at [176, 206] on p "Yes" at bounding box center [179, 201] width 10 height 11
click at [170, 206] on input "Yes" at bounding box center [167, 201] width 6 height 11
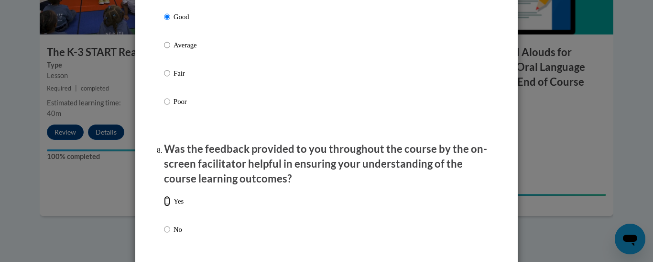
radio input "true"
click at [250, 208] on div "Yes No" at bounding box center [326, 226] width 325 height 71
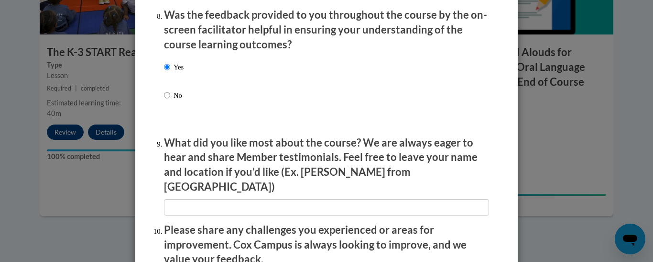
scroll to position [1550, 0]
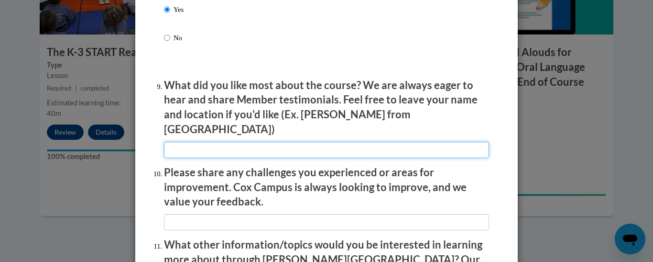
click at [200, 142] on input "textbox" at bounding box center [326, 150] width 325 height 16
type input "no thank s"
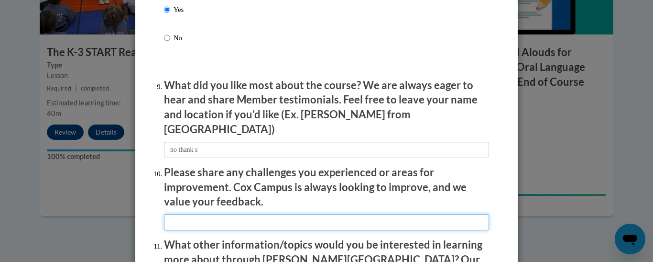
click at [194, 214] on input "textbox" at bounding box center [326, 222] width 325 height 16
type input "i had a wonderful experience"
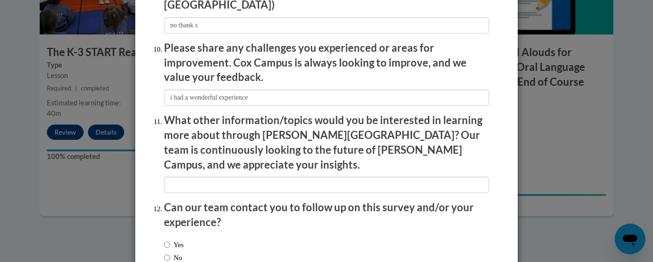
scroll to position [1678, 0]
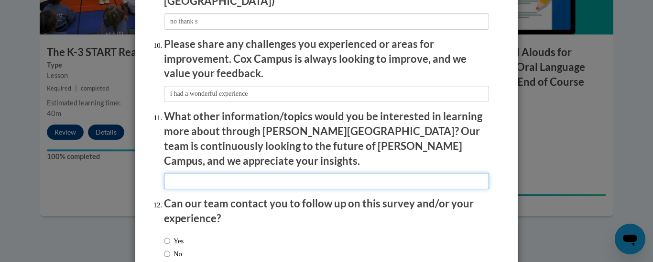
click at [401, 173] on input "textbox" at bounding box center [326, 181] width 325 height 16
type input "i think the topics thats created are already helpful enough"
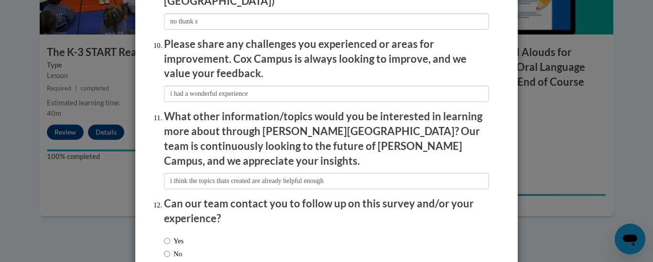
click at [177, 248] on label "No" at bounding box center [173, 253] width 18 height 11
click at [170, 248] on input "No" at bounding box center [167, 253] width 6 height 11
radio input "true"
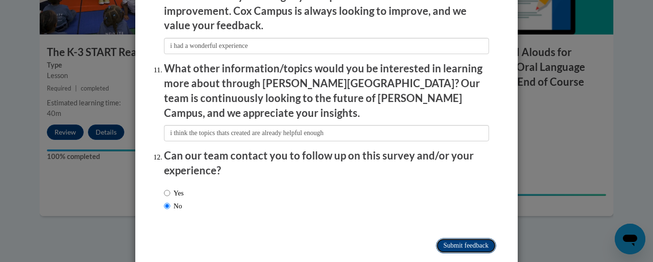
click at [461, 238] on input "Submit feedback" at bounding box center [466, 245] width 60 height 15
